Goal: Information Seeking & Learning: Check status

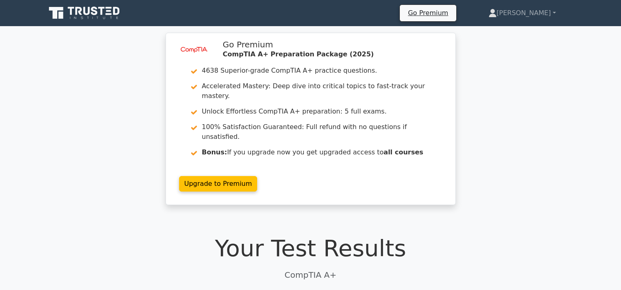
scroll to position [1885, 0]
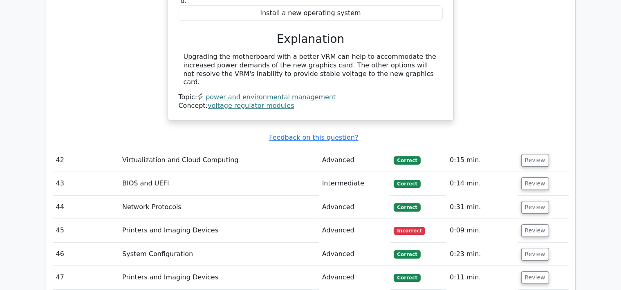
scroll to position [2346, 0]
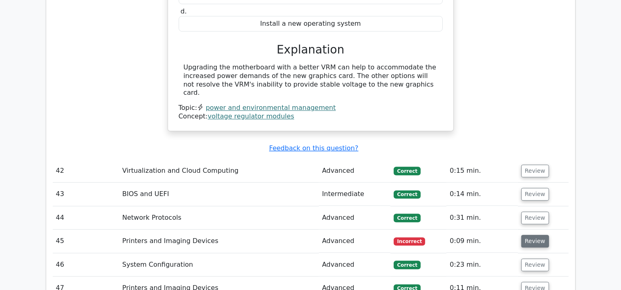
click at [526, 235] on button "Review" at bounding box center [535, 241] width 28 height 13
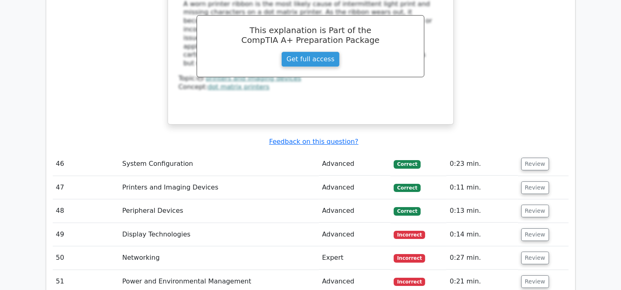
scroll to position [2806, 0]
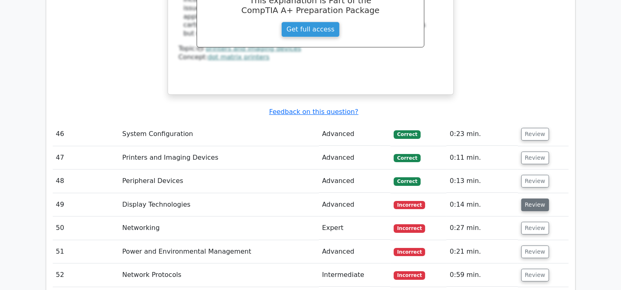
click at [525, 199] on button "Review" at bounding box center [535, 205] width 28 height 13
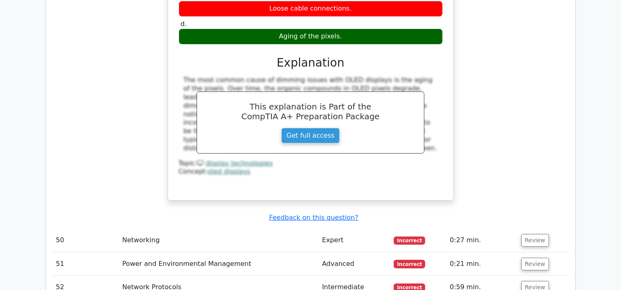
scroll to position [3152, 0]
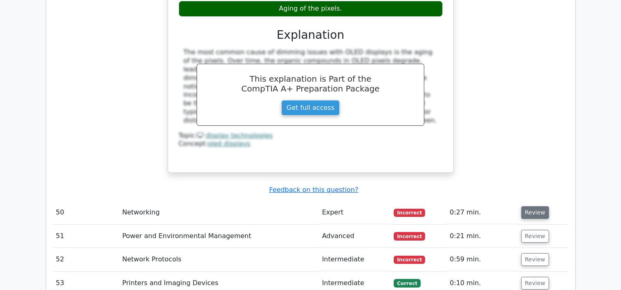
click at [524, 206] on button "Review" at bounding box center [535, 212] width 28 height 13
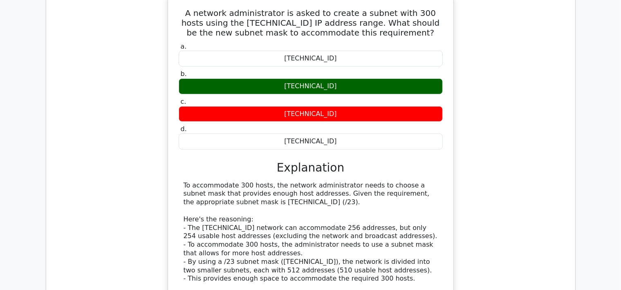
scroll to position [3612, 0]
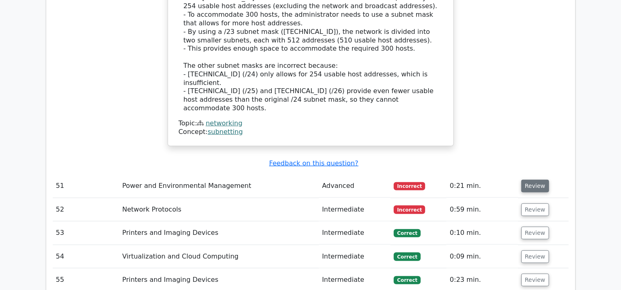
click at [542, 180] on button "Review" at bounding box center [535, 186] width 28 height 13
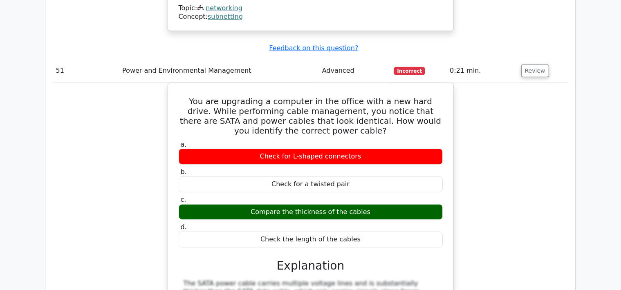
scroll to position [3842, 0]
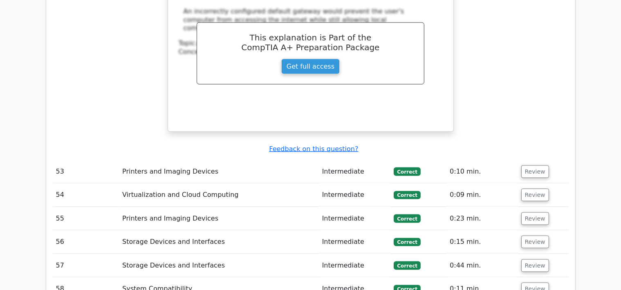
scroll to position [4417, 0]
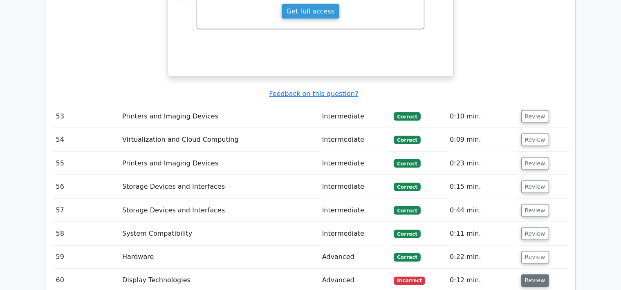
click at [534, 275] on button "Review" at bounding box center [535, 281] width 28 height 13
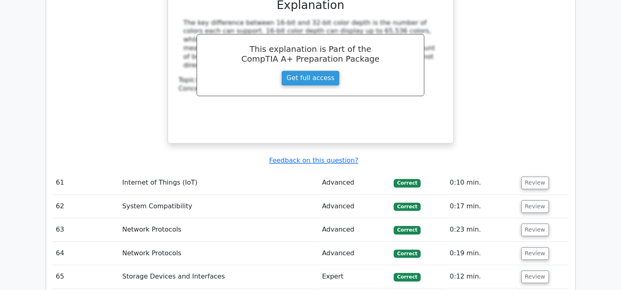
scroll to position [4993, 0]
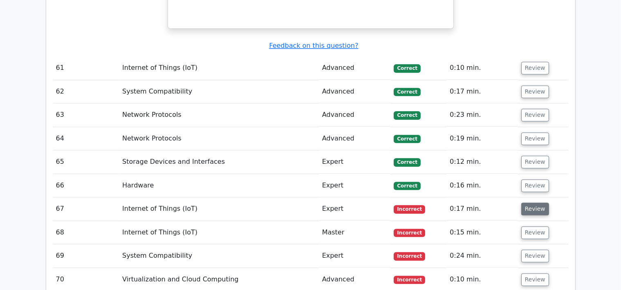
click at [534, 203] on button "Review" at bounding box center [535, 209] width 28 height 13
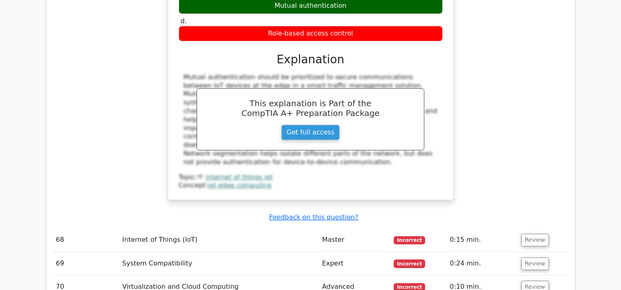
scroll to position [5338, 0]
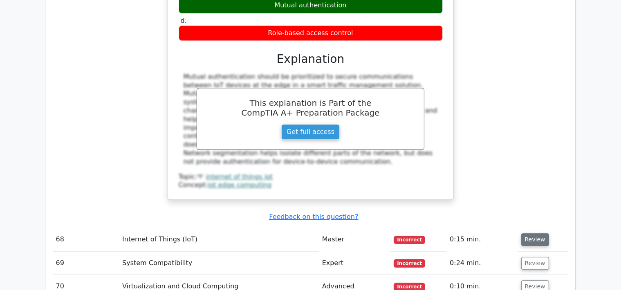
click at [540, 233] on button "Review" at bounding box center [535, 239] width 28 height 13
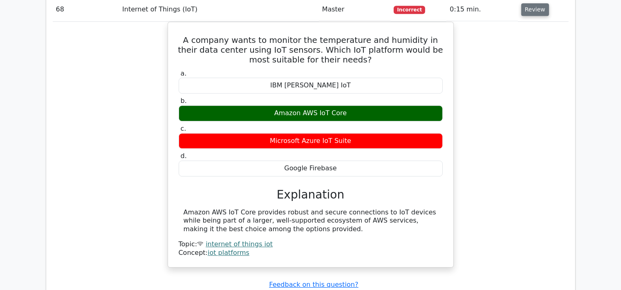
scroll to position [5683, 0]
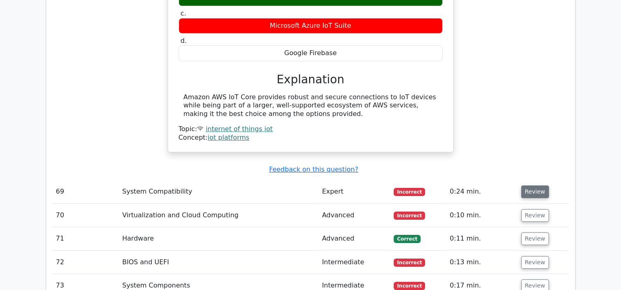
click at [535, 186] on button "Review" at bounding box center [535, 192] width 28 height 13
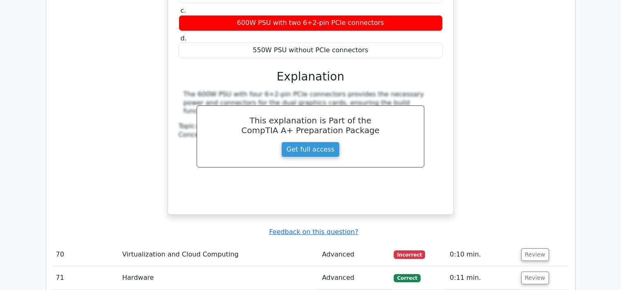
scroll to position [6029, 0]
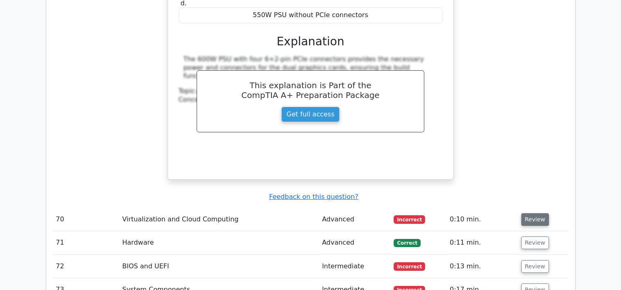
click at [529, 213] on button "Review" at bounding box center [535, 219] width 28 height 13
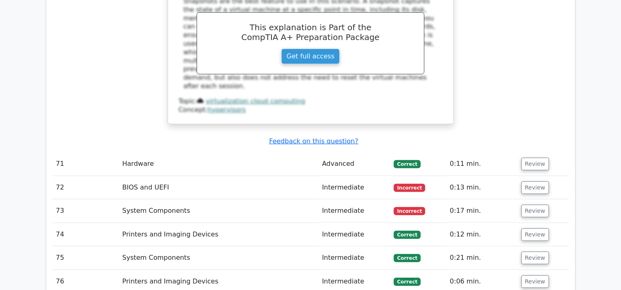
scroll to position [6489, 0]
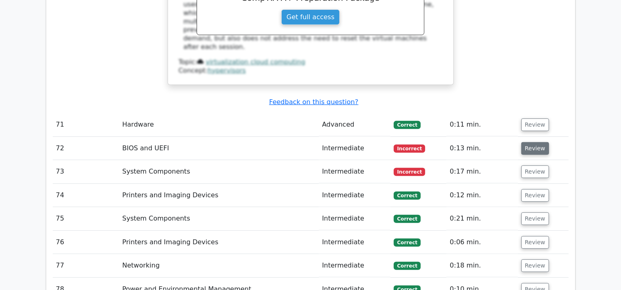
click at [528, 142] on button "Review" at bounding box center [535, 148] width 28 height 13
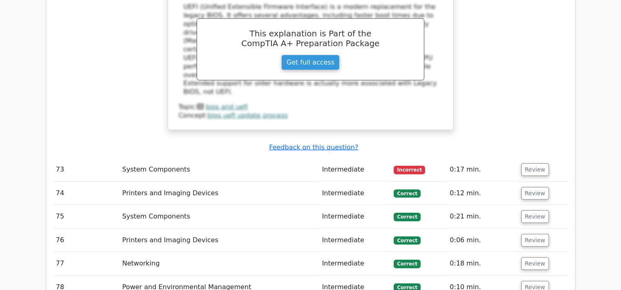
scroll to position [6834, 0]
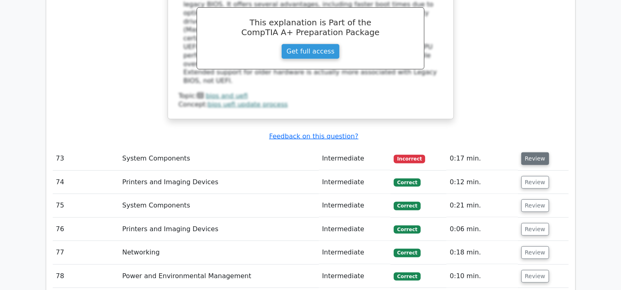
click at [533, 152] on button "Review" at bounding box center [535, 158] width 28 height 13
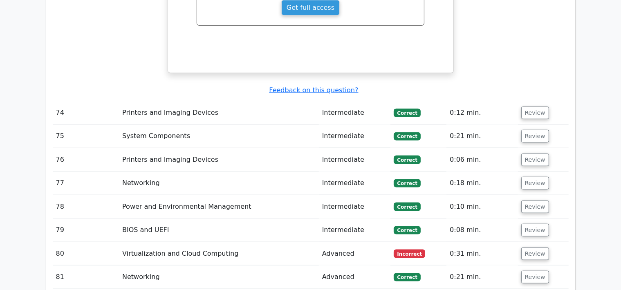
scroll to position [7295, 0]
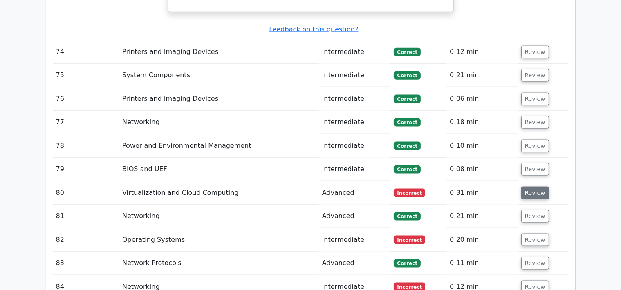
click at [531, 187] on button "Review" at bounding box center [535, 193] width 28 height 13
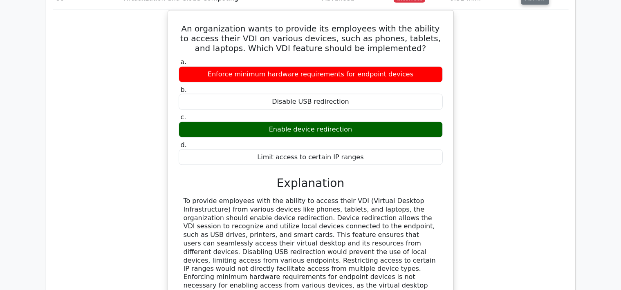
scroll to position [7525, 0]
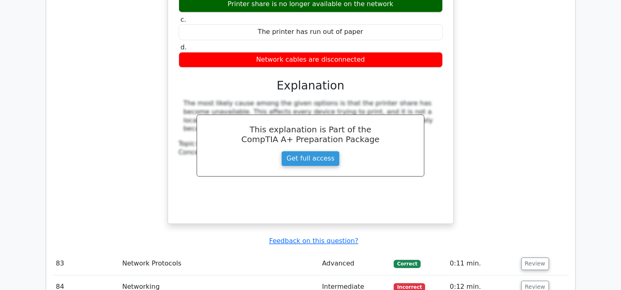
scroll to position [8101, 0]
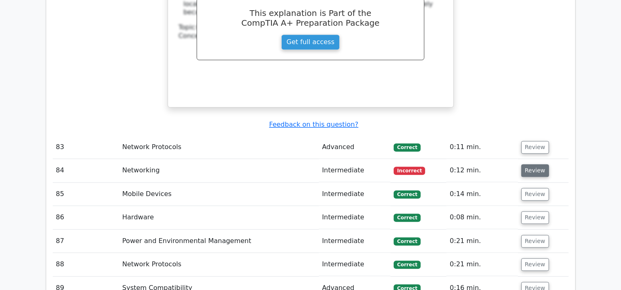
click at [531, 165] on button "Review" at bounding box center [535, 171] width 28 height 13
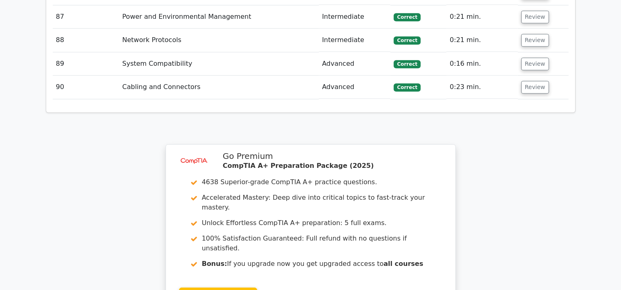
scroll to position [8712, 0]
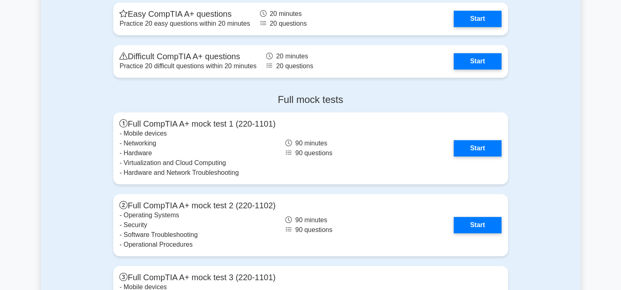
scroll to position [2071, 0]
